Goal: Task Accomplishment & Management: Use online tool/utility

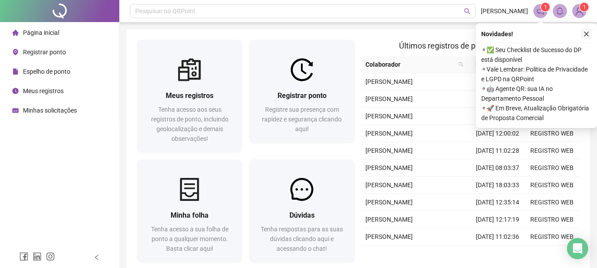
click at [583, 34] on button "button" at bounding box center [586, 34] width 11 height 11
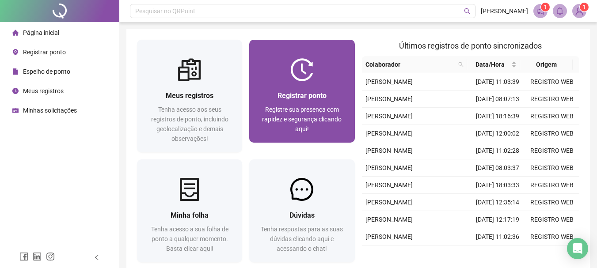
click at [333, 89] on div "Registrar ponto Registre sua presença com rapidez e segurança clicando aqui!" at bounding box center [301, 111] width 105 height 61
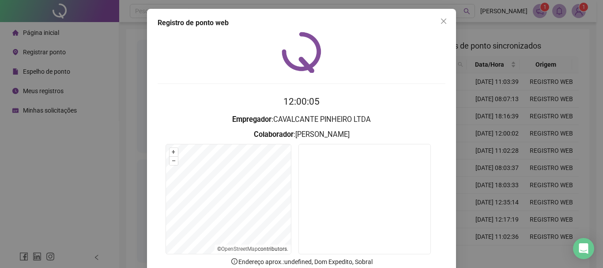
scroll to position [44, 0]
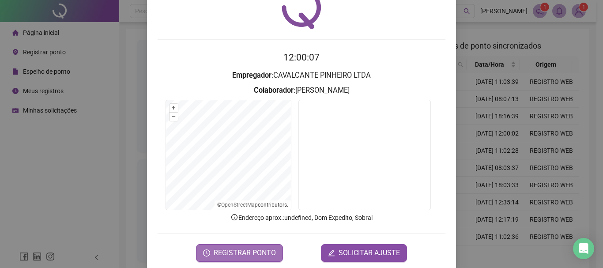
click at [243, 252] on span "REGISTRAR PONTO" at bounding box center [245, 253] width 62 height 11
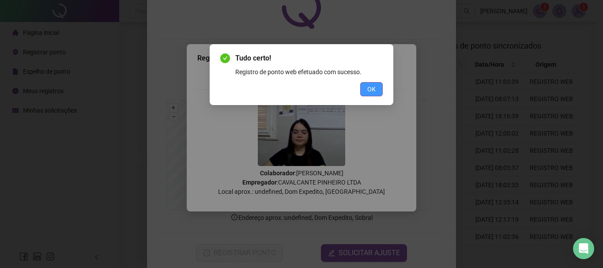
click at [367, 91] on button "OK" at bounding box center [371, 89] width 23 height 14
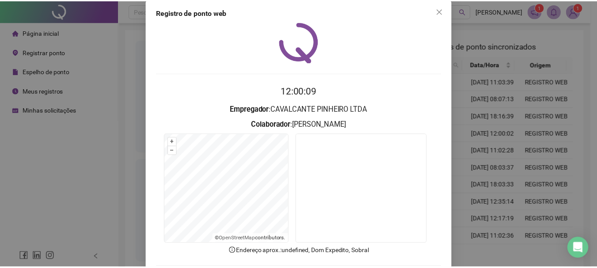
scroll to position [0, 0]
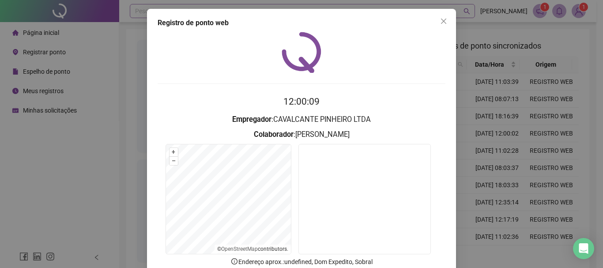
click at [440, 24] on icon "close" at bounding box center [443, 21] width 7 height 7
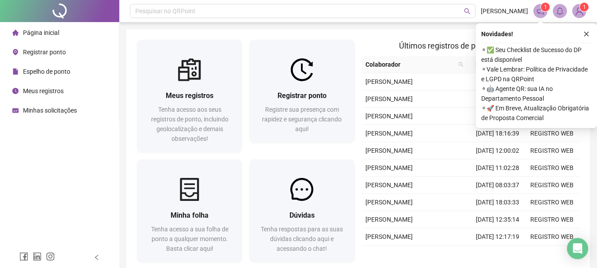
click at [593, 30] on div "Novidades ! ⚬ ✅ Seu Checklist de Sucesso do DP está disponível ⚬ Vale Lembrar: …" at bounding box center [536, 75] width 121 height 105
click at [590, 34] on button "button" at bounding box center [586, 34] width 11 height 11
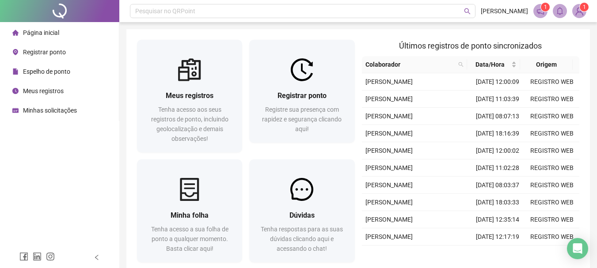
click at [579, 17] on img at bounding box center [578, 10] width 13 height 13
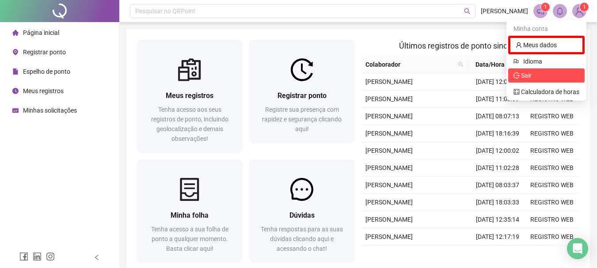
click at [537, 75] on span "Sair" at bounding box center [546, 76] width 66 height 10
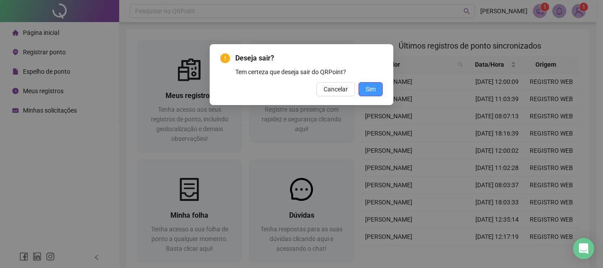
click at [367, 90] on span "Sim" at bounding box center [371, 89] width 10 height 10
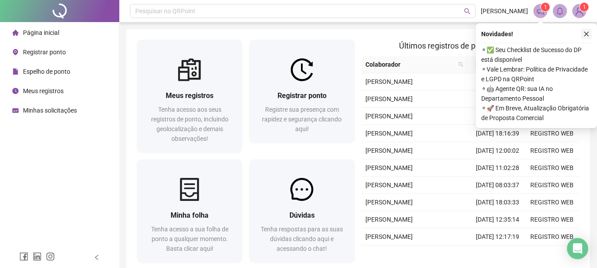
click at [587, 36] on icon "close" at bounding box center [586, 34] width 6 height 6
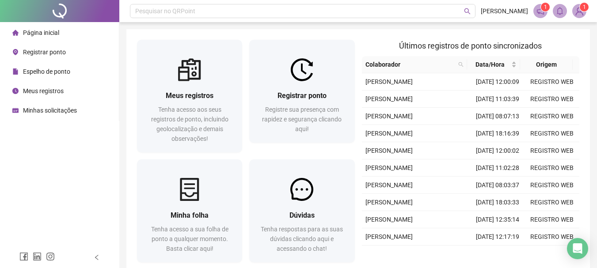
click at [578, 16] on img at bounding box center [578, 10] width 13 height 13
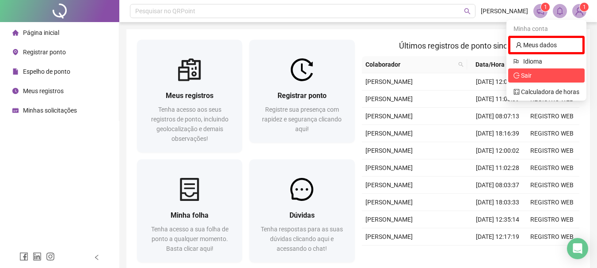
click at [544, 70] on li "Sair" at bounding box center [546, 75] width 76 height 14
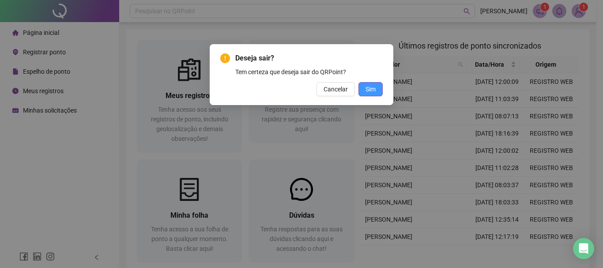
click at [373, 91] on span "Sim" at bounding box center [371, 89] width 10 height 10
